Goal: Information Seeking & Learning: Check status

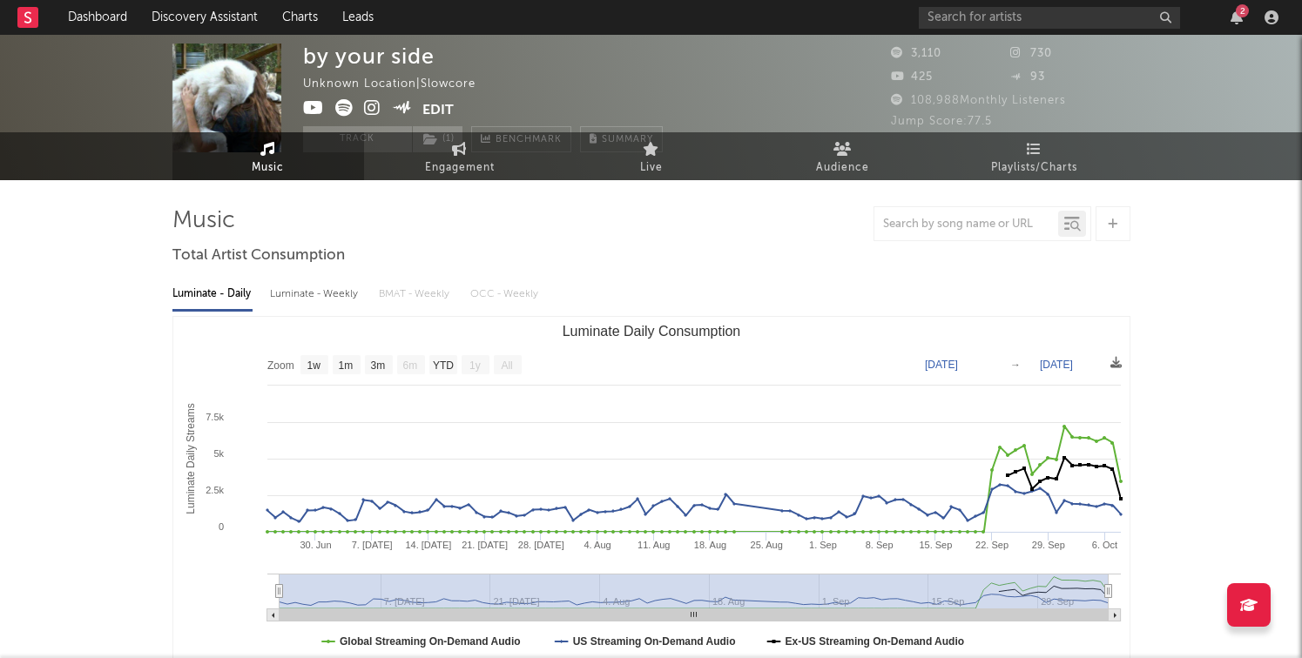
scroll to position [32, 0]
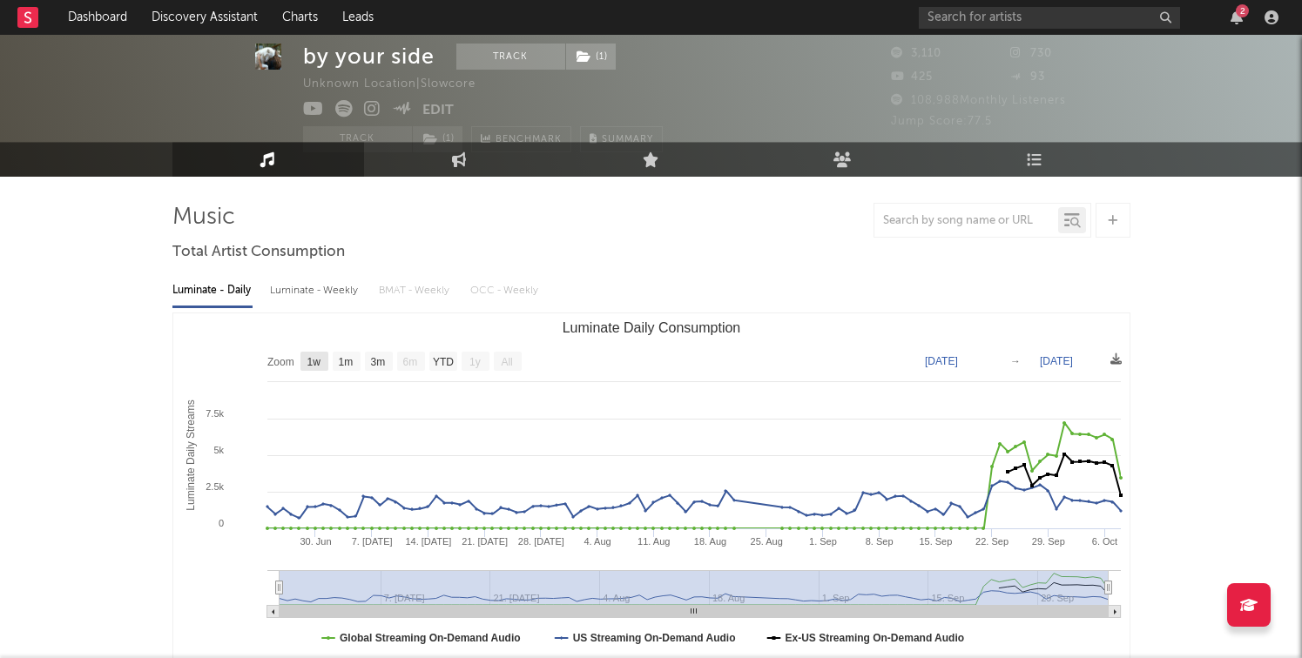
click at [311, 359] on text "1w" at bounding box center [313, 362] width 14 height 12
select select "1w"
type input "[DATE]"
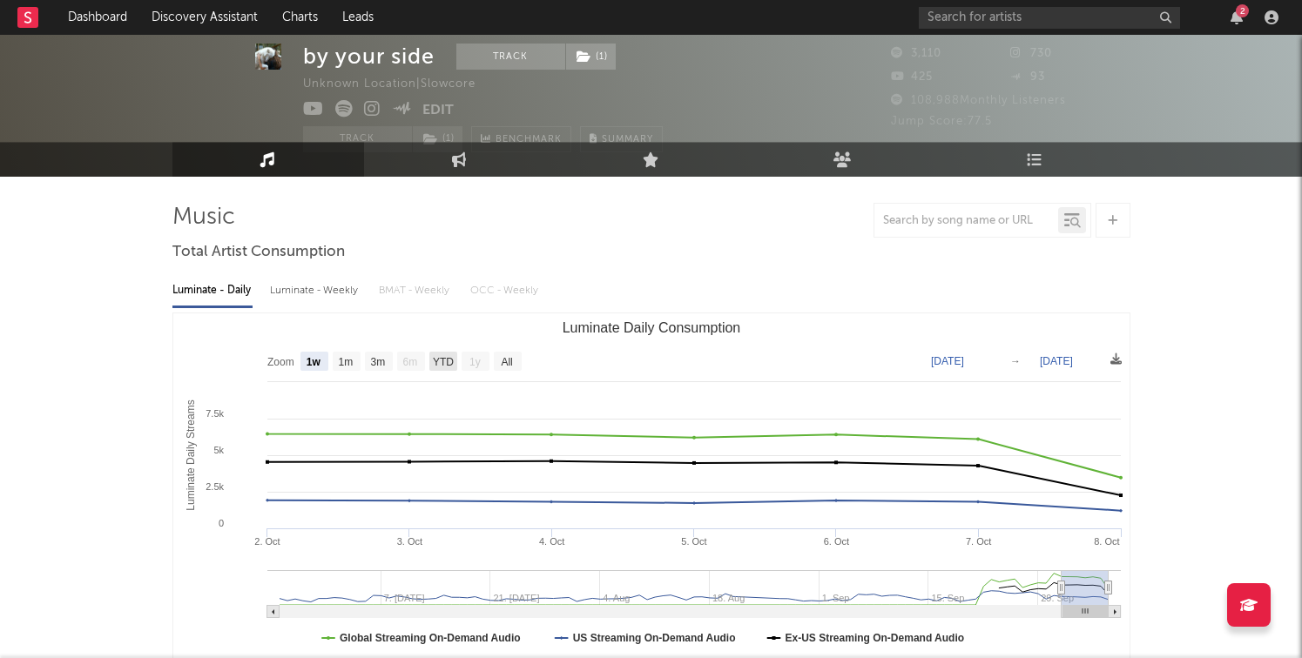
click at [437, 364] on text "YTD" at bounding box center [442, 362] width 21 height 12
select select "YTD"
type input "[DATE]"
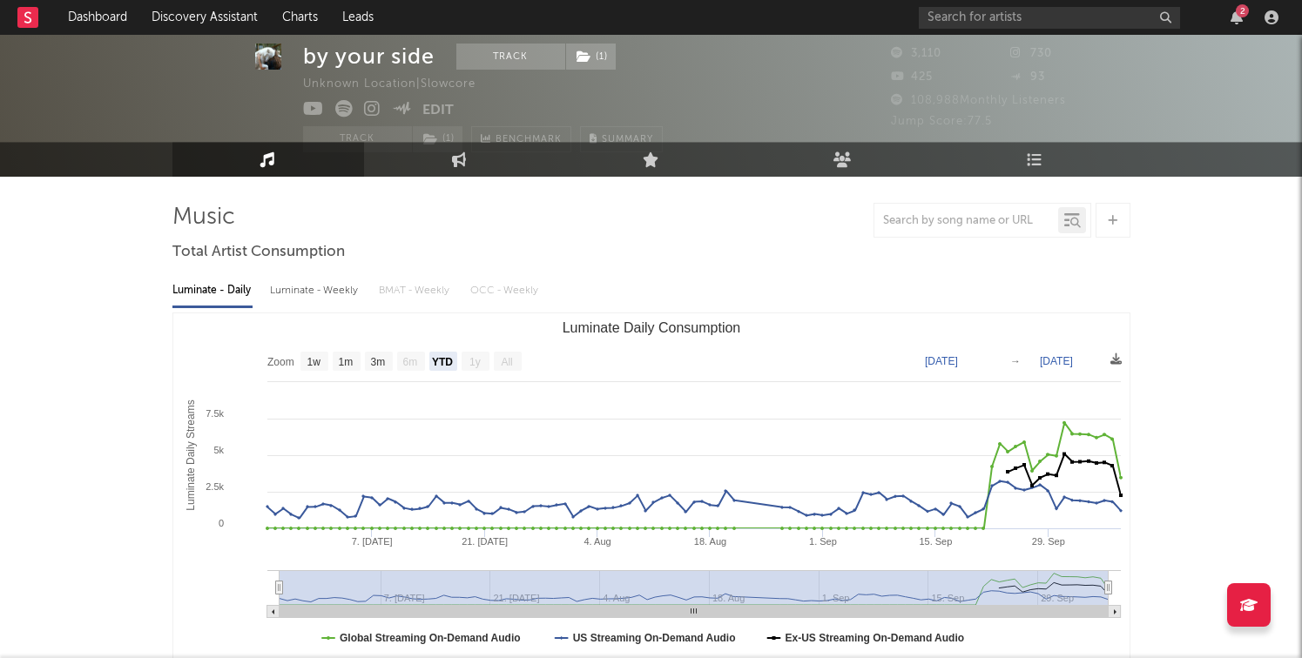
click at [484, 291] on div "Luminate - Daily Luminate - Weekly BMAT - Weekly OCC - Weekly" at bounding box center [651, 291] width 958 height 30
click at [293, 293] on div "Luminate - Weekly" at bounding box center [315, 291] width 91 height 30
select select "1w"
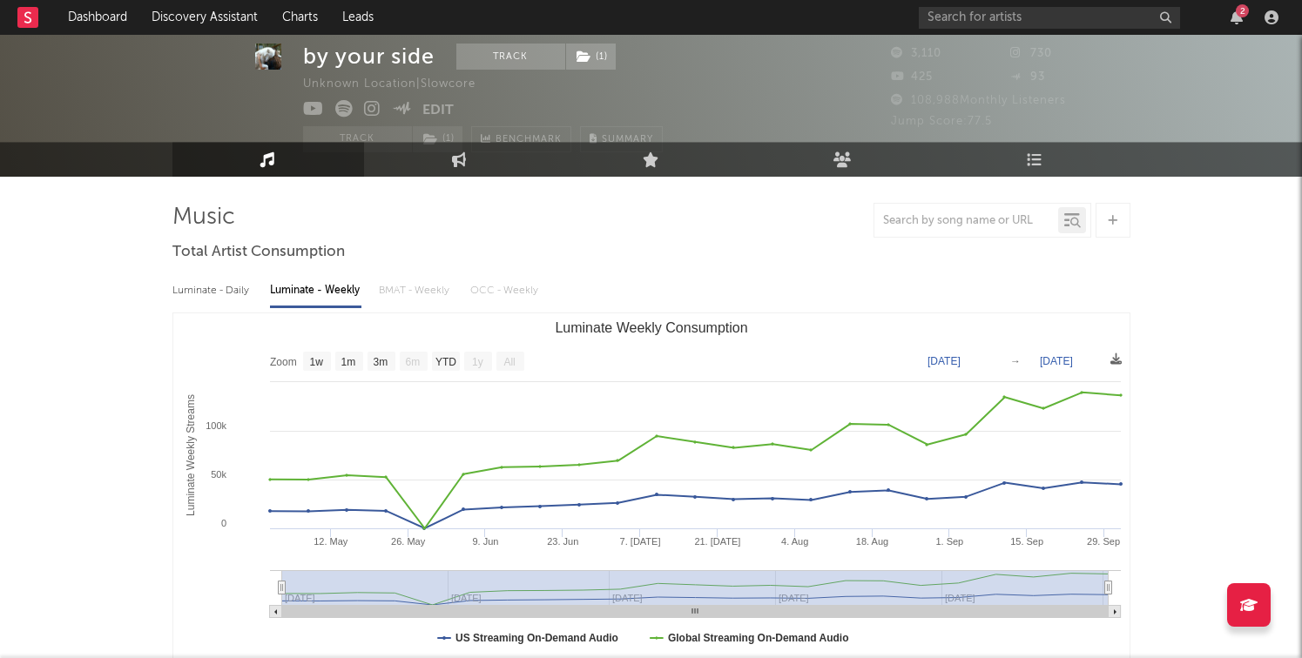
click at [239, 297] on div "Luminate - Daily" at bounding box center [212, 291] width 80 height 30
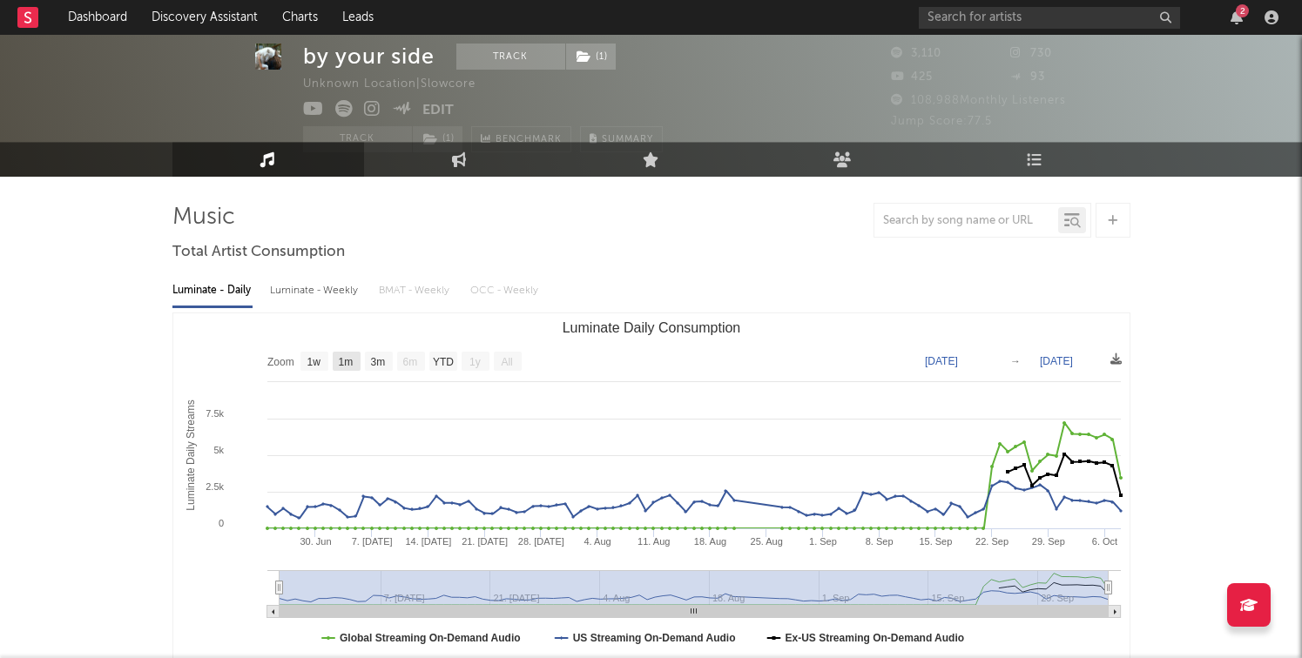
click at [319, 359] on text "1w" at bounding box center [313, 362] width 14 height 12
select select "1w"
type input "[DATE]"
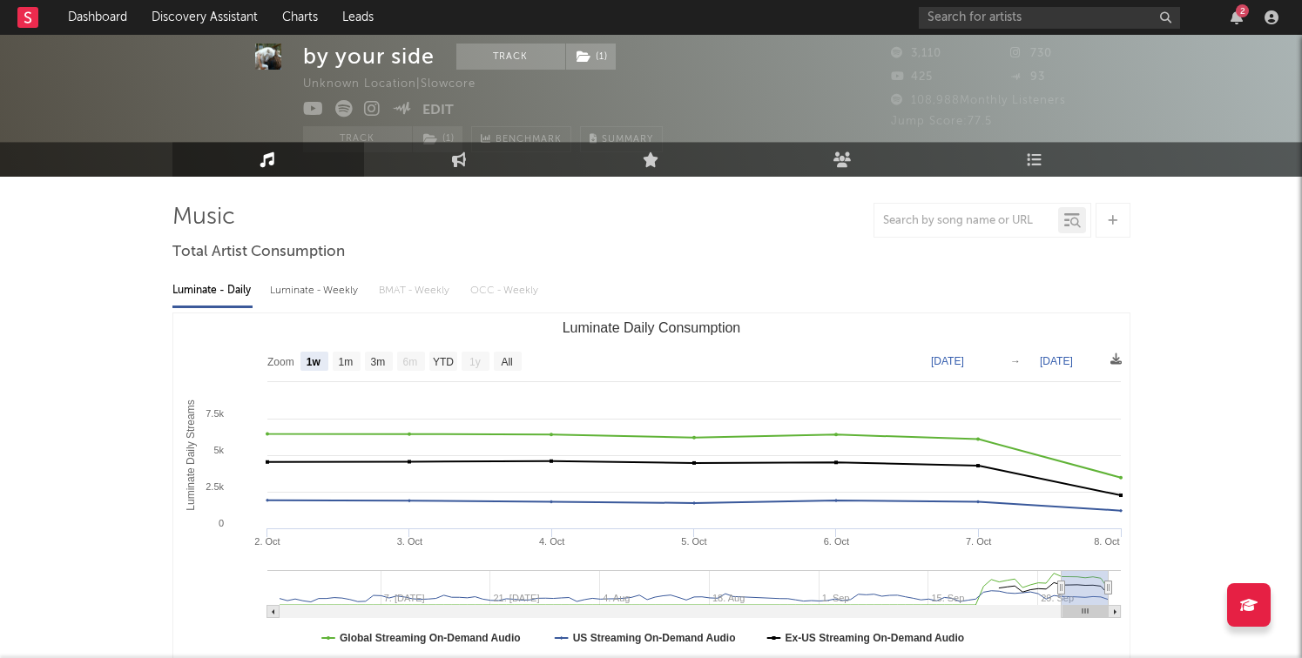
click at [323, 293] on div "Luminate - Weekly" at bounding box center [315, 291] width 91 height 30
select select "1w"
